Goal: Navigation & Orientation: Find specific page/section

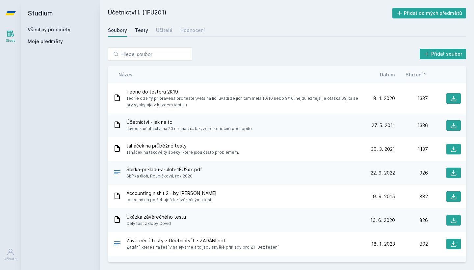
click at [136, 26] on link "Testy" at bounding box center [141, 30] width 13 height 13
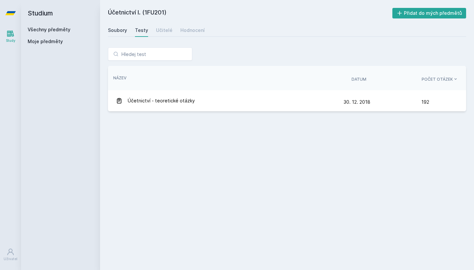
click at [116, 30] on div "Soubory" at bounding box center [117, 30] width 19 height 7
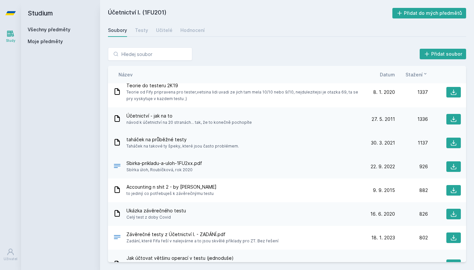
scroll to position [4, 0]
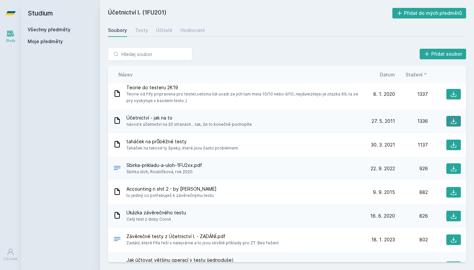
click at [451, 123] on icon at bounding box center [453, 121] width 7 height 7
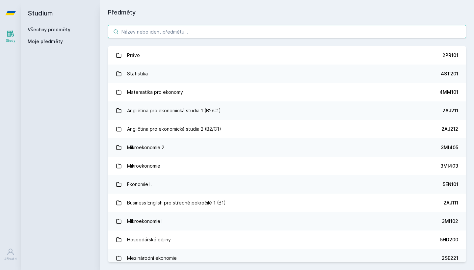
click at [207, 37] on input "search" at bounding box center [287, 31] width 358 height 13
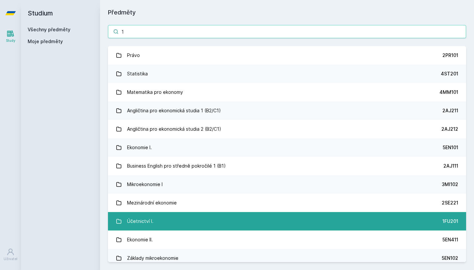
type input "1"
click at [195, 218] on link "Účetnictví I. 1FU201" at bounding box center [287, 221] width 358 height 18
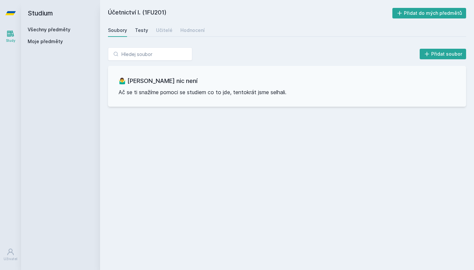
click at [141, 28] on div "Testy" at bounding box center [141, 30] width 13 height 7
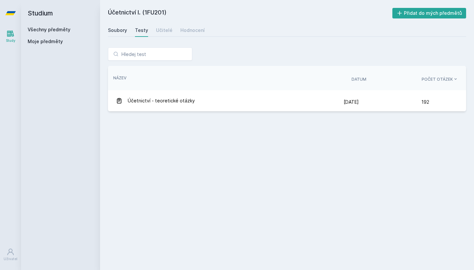
click at [122, 27] on div "Soubory" at bounding box center [117, 30] width 19 height 7
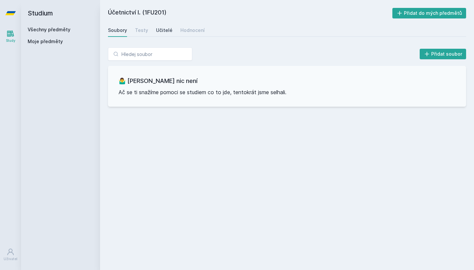
click at [166, 26] on link "Učitelé" at bounding box center [164, 30] width 16 height 13
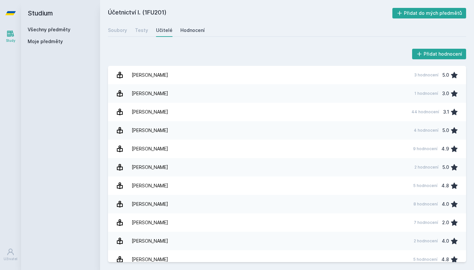
click at [190, 33] on div "Hodnocení" at bounding box center [192, 30] width 24 height 7
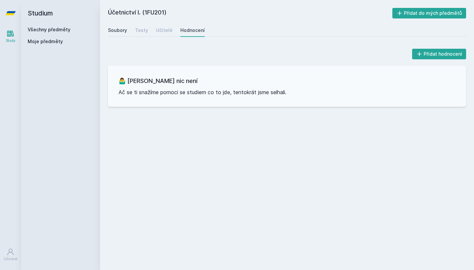
click at [122, 29] on div "Soubory" at bounding box center [117, 30] width 19 height 7
